Goal: Find specific page/section: Find specific page/section

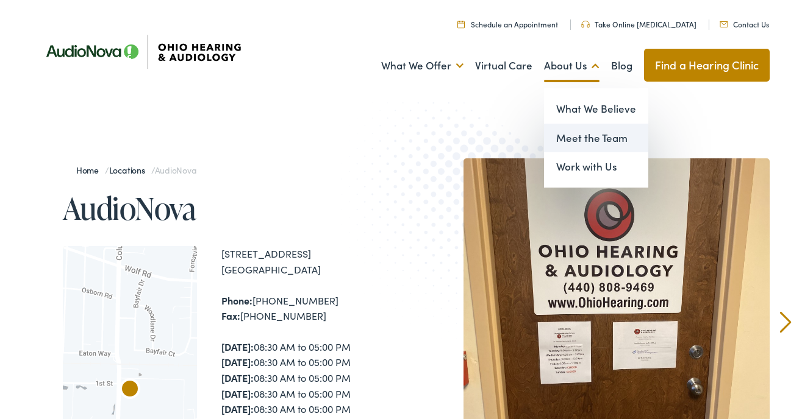
click at [563, 148] on link "Meet the Team" at bounding box center [596, 138] width 104 height 29
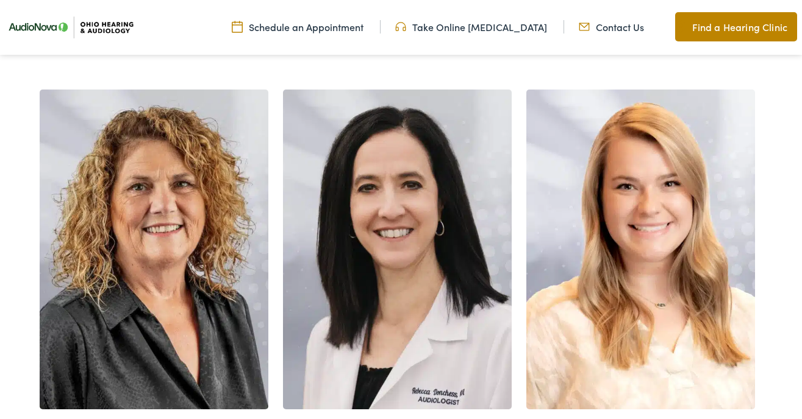
scroll to position [2611, 0]
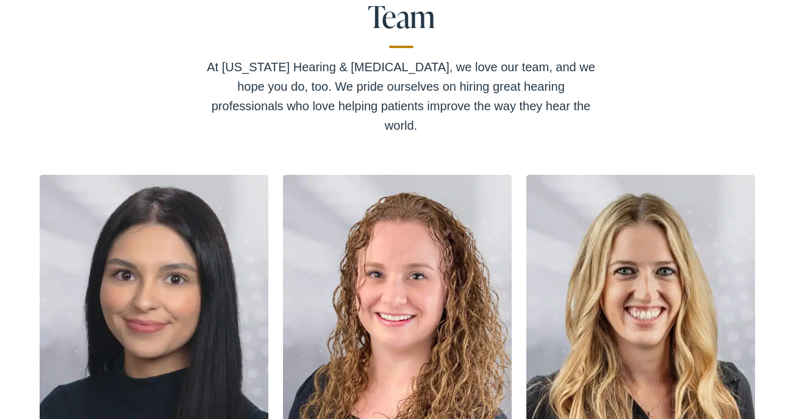
scroll to position [0, 0]
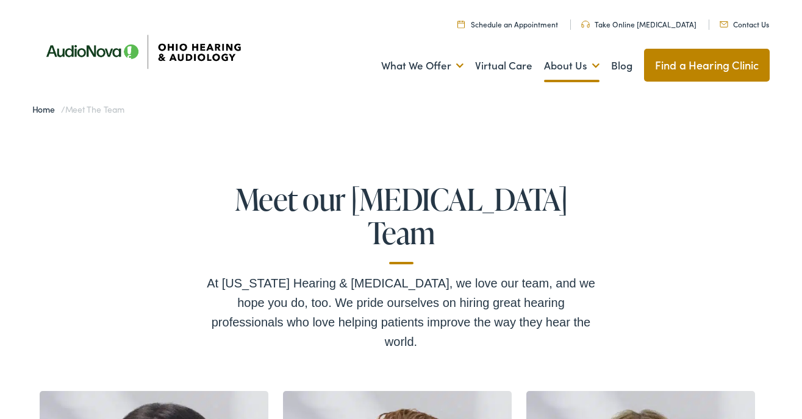
click at [677, 69] on link "Find a Hearing Clinic" at bounding box center [707, 65] width 126 height 33
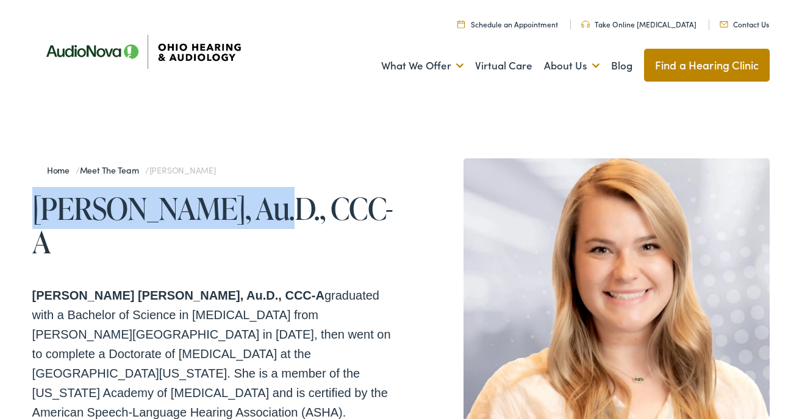
drag, startPoint x: 37, startPoint y: 202, endPoint x: 262, endPoint y: 207, distance: 225.7
click at [262, 207] on h1 "[PERSON_NAME], Au.D., CCC-A" at bounding box center [216, 224] width 369 height 67
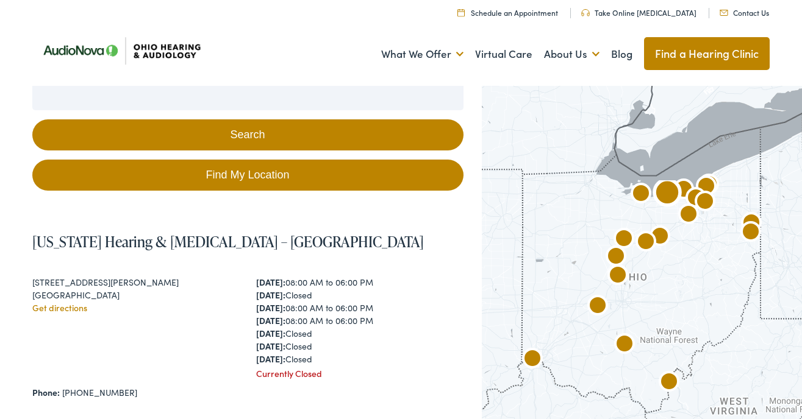
scroll to position [229, 0]
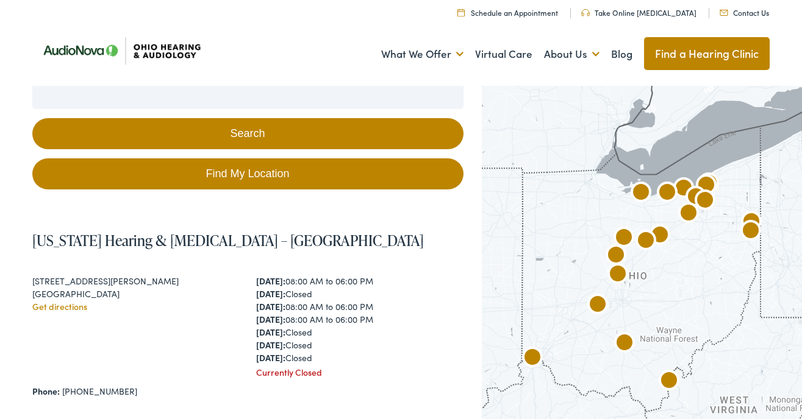
click at [669, 368] on img "AudioNova" at bounding box center [668, 382] width 29 height 29
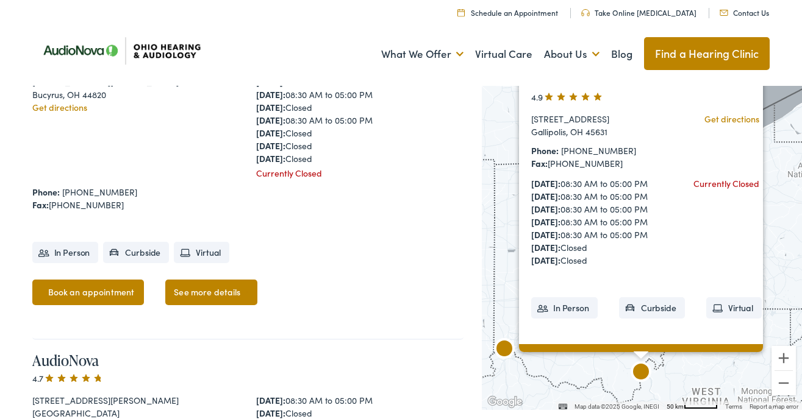
scroll to position [1372, 0]
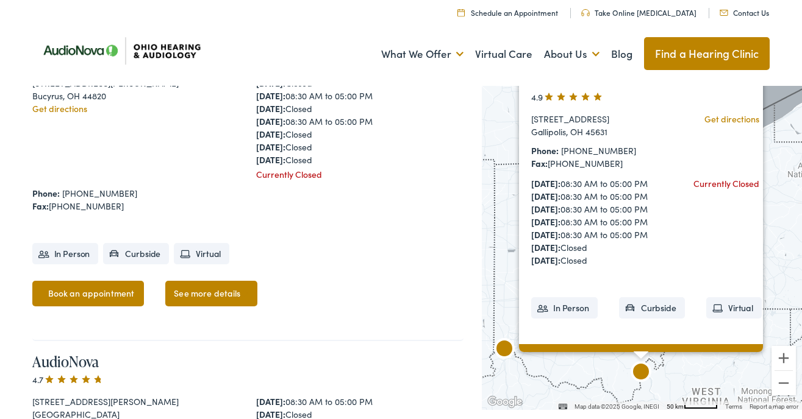
click at [441, 287] on div "[US_STATE] Hearing & [MEDICAL_DATA] by AudioNova 4.9 [STREET_ADDRESS][PERSON_NA…" at bounding box center [247, 181] width 431 height 319
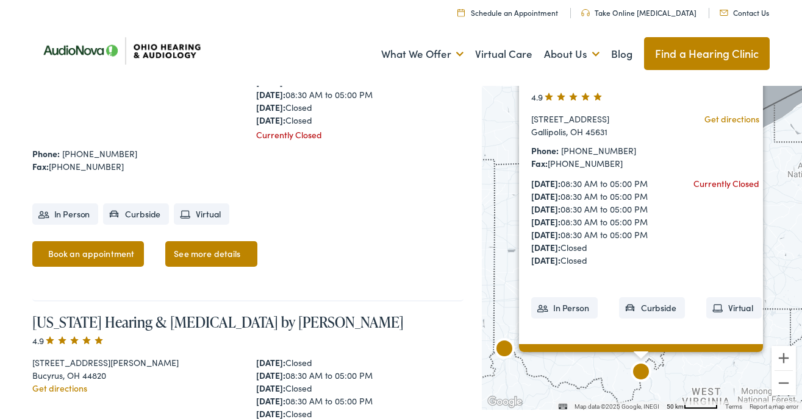
scroll to position [695, 0]
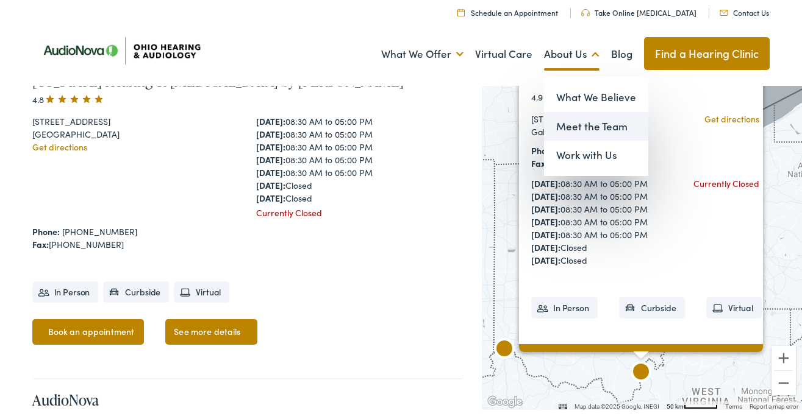
click at [576, 122] on link "Meet the Team" at bounding box center [596, 126] width 104 height 29
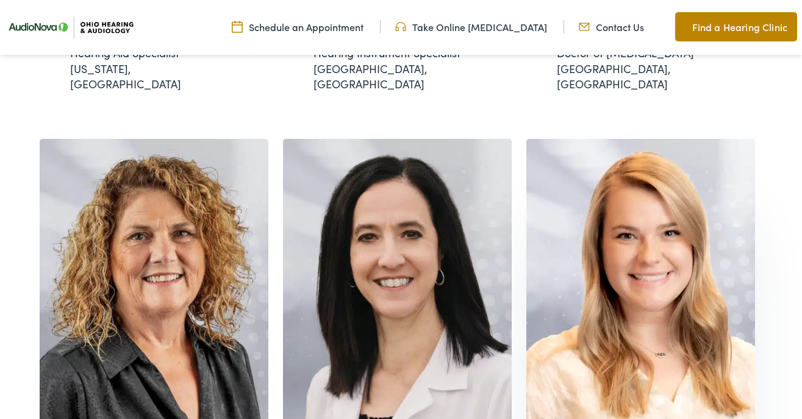
scroll to position [2534, 0]
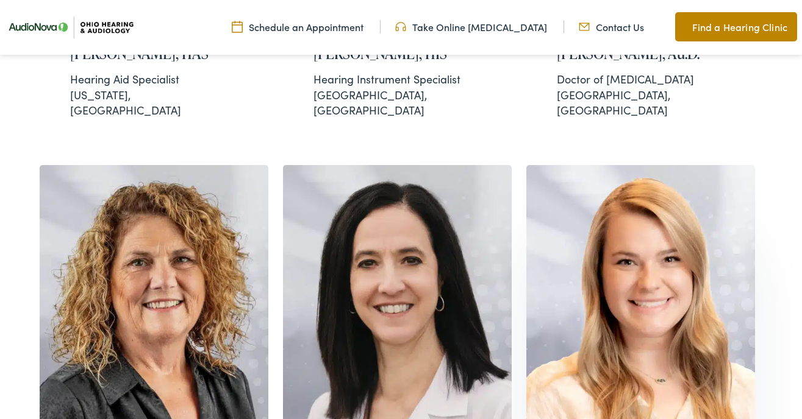
click at [638, 165] on img at bounding box center [640, 325] width 229 height 320
